Goal: Navigation & Orientation: Find specific page/section

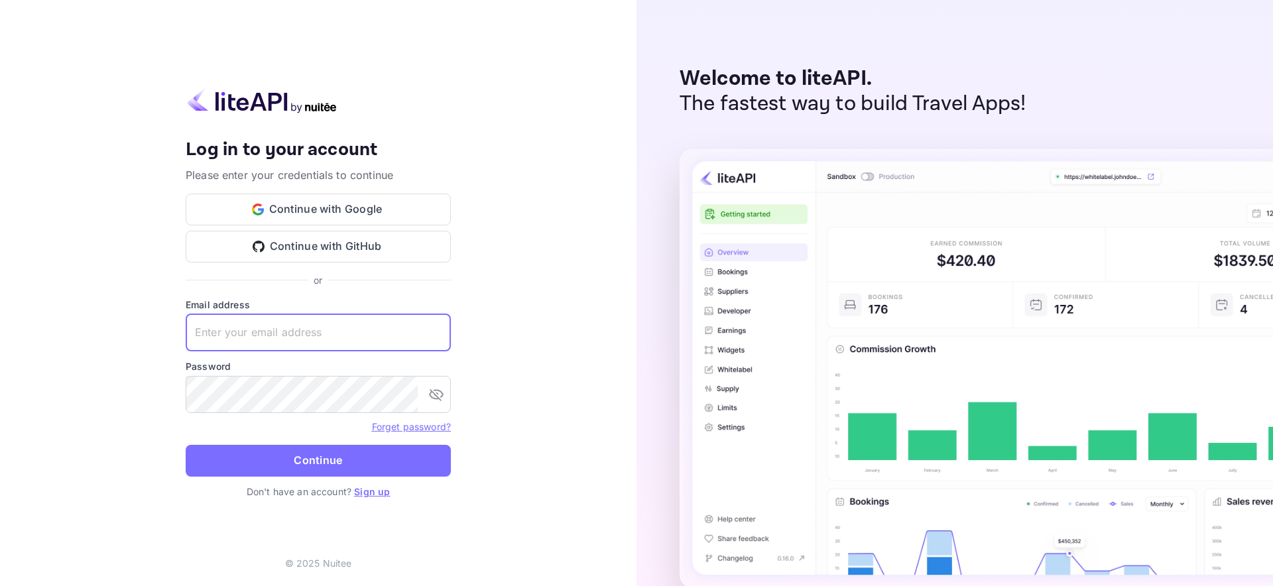
type input "ecommerce@simlimites.com"
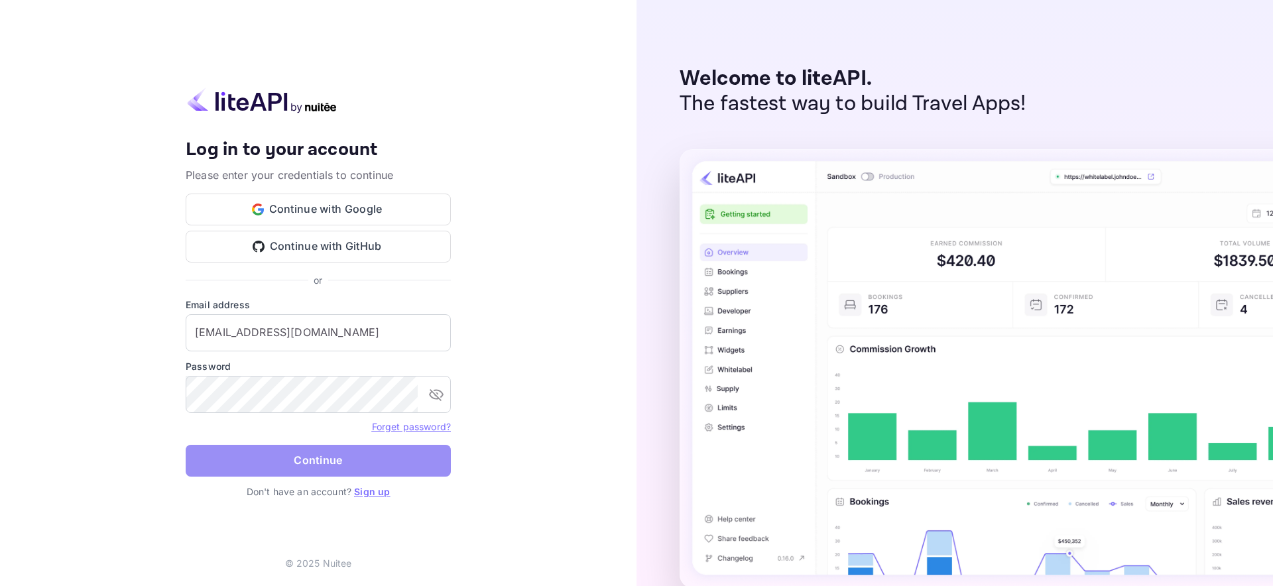
click at [313, 453] on button "Continue" at bounding box center [318, 461] width 265 height 32
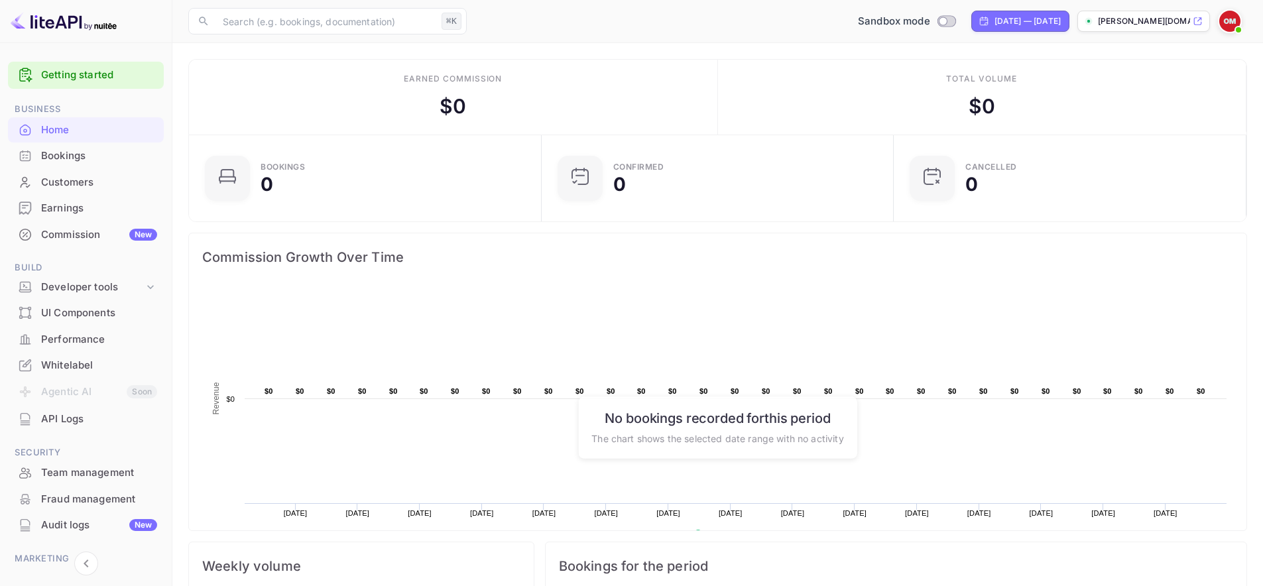
click at [79, 76] on link "Getting started" at bounding box center [99, 75] width 116 height 15
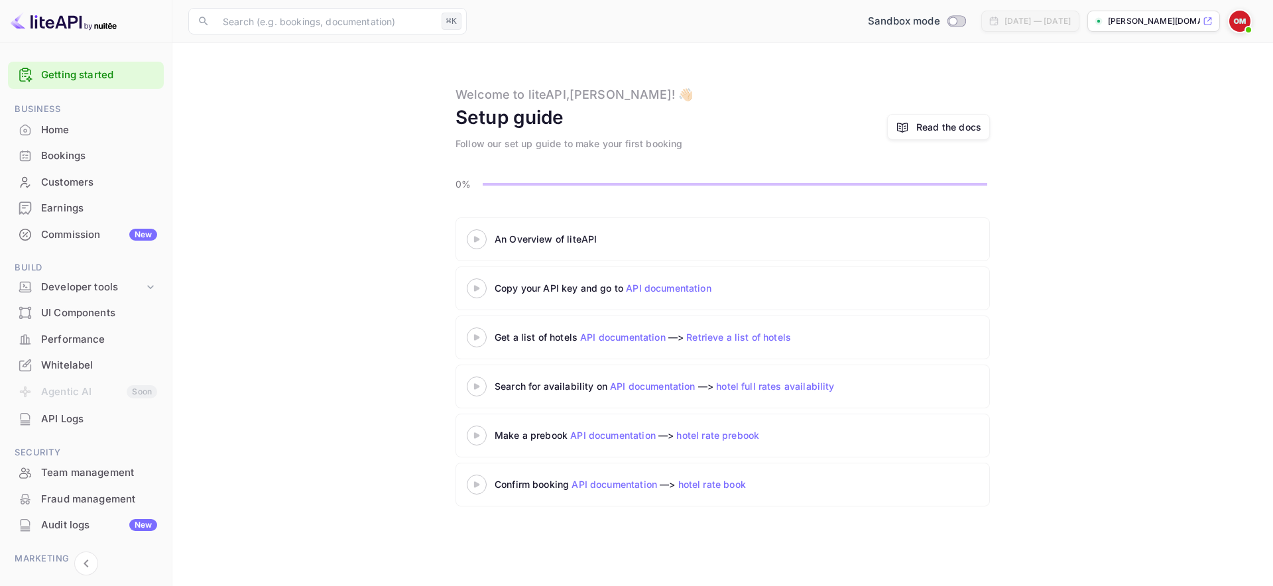
click at [64, 130] on div "Home" at bounding box center [99, 130] width 116 height 15
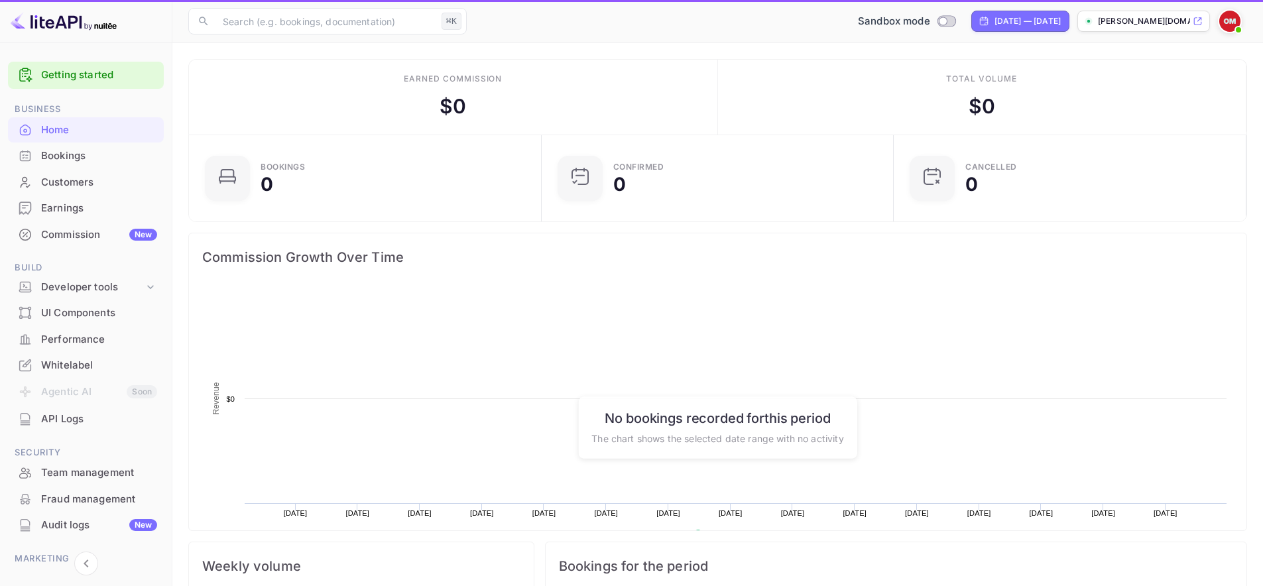
scroll to position [206, 334]
